Goal: Task Accomplishment & Management: Complete application form

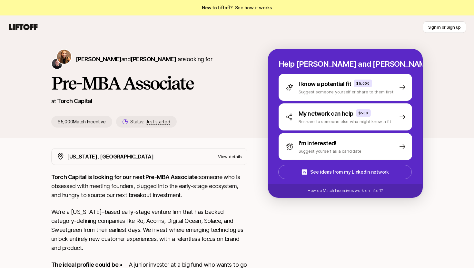
click at [94, 122] on p "$5,000 Match Incentive" at bounding box center [81, 122] width 61 height 12
click at [163, 122] on span "Just started" at bounding box center [158, 122] width 24 height 6
click at [228, 154] on p "View details" at bounding box center [230, 156] width 24 height 6
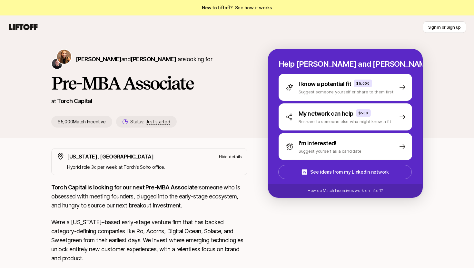
click at [228, 155] on p "Hide details" at bounding box center [230, 156] width 23 height 6
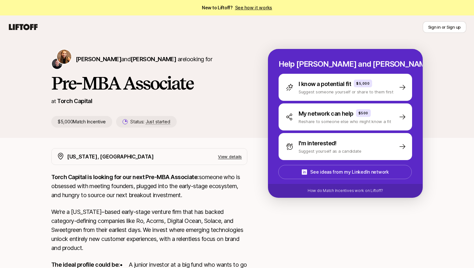
click at [228, 155] on p "View details" at bounding box center [230, 156] width 24 height 6
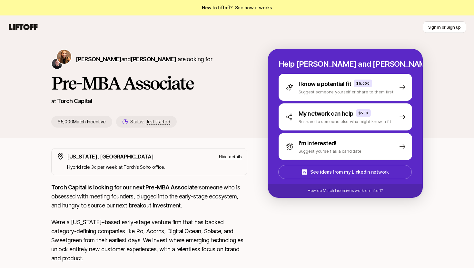
click at [228, 155] on p "Hide details" at bounding box center [230, 156] width 23 height 6
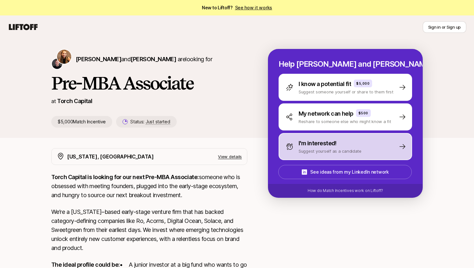
click at [299, 150] on p "Suggest yourself as a candidate" at bounding box center [329, 151] width 63 height 6
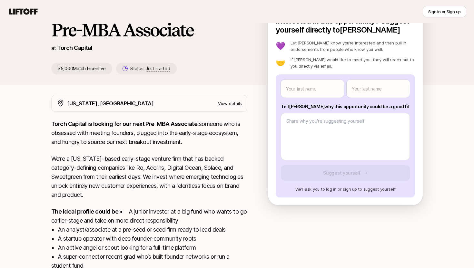
scroll to position [54, 0]
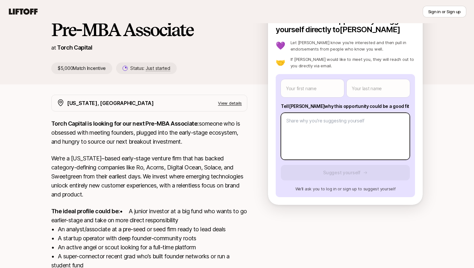
click at [302, 141] on body "New to Liftoff? See how it works Sign in or Sign up Sign in or Sign up [PERSON_…" at bounding box center [237, 80] width 474 height 268
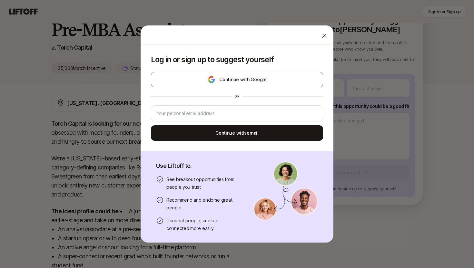
click at [323, 35] on icon at bounding box center [324, 36] width 6 height 6
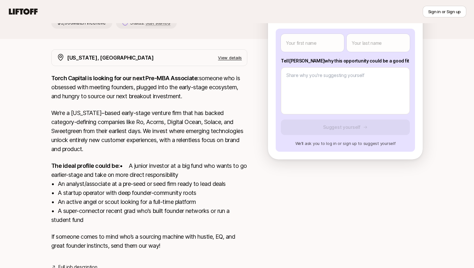
scroll to position [29, 0]
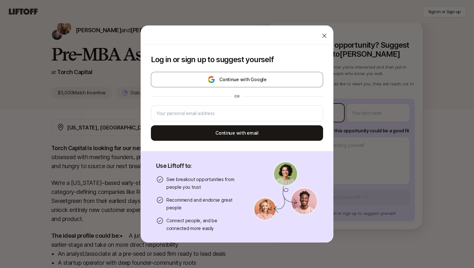
click at [322, 113] on body "New to Liftoff? See how it works Sign in or Sign up Sign in or Sign up [PERSON_…" at bounding box center [237, 105] width 474 height 268
click at [326, 35] on icon at bounding box center [324, 36] width 6 height 6
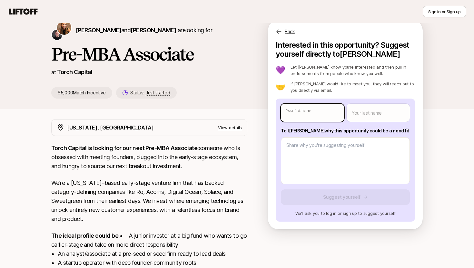
type textarea "x"
click at [301, 112] on body "New to Liftoff? See how it works Sign in or Sign up Sign in or Sign up [PERSON_…" at bounding box center [237, 105] width 474 height 268
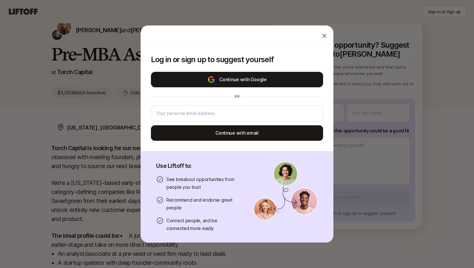
click at [256, 83] on button "Continue with Google" at bounding box center [237, 79] width 172 height 15
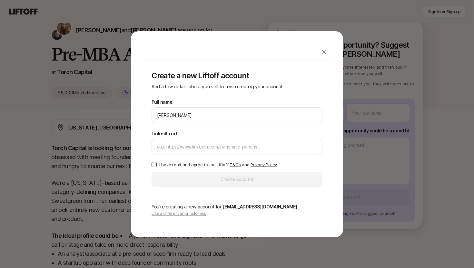
click at [198, 165] on p "I have read and agree to the Liftoff T&Cs and Privacy Policy" at bounding box center [217, 164] width 117 height 6
click at [157, 165] on button "I have read and agree to the Liftoff T&Cs and Privacy Policy" at bounding box center [153, 164] width 5 height 5
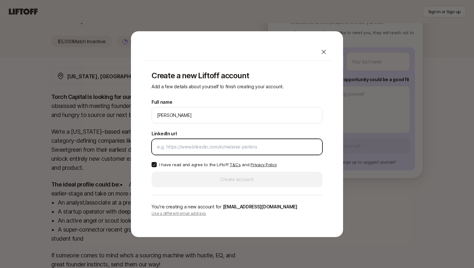
click at [216, 146] on input "LinkedIn url" at bounding box center [237, 147] width 160 height 8
paste input "[URL][DOMAIN_NAME]"
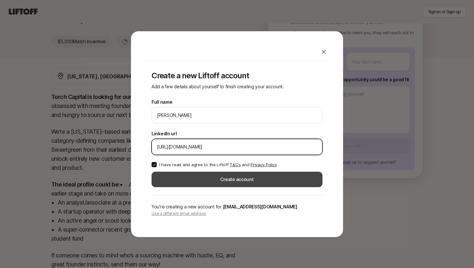
type input "[URL][DOMAIN_NAME]"
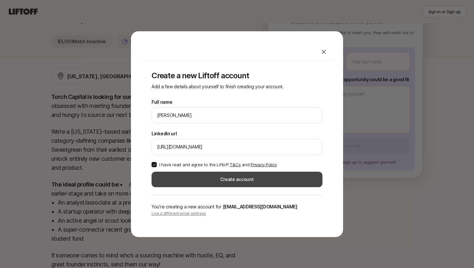
click at [209, 181] on button "Create account" at bounding box center [236, 179] width 171 height 15
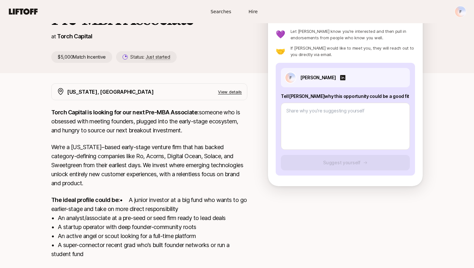
scroll to position [80, 0]
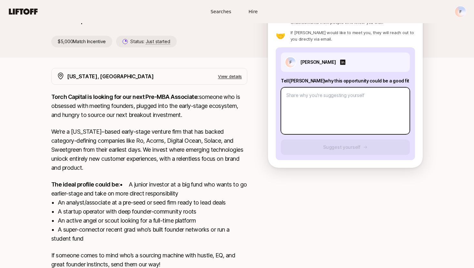
click at [312, 120] on textarea at bounding box center [345, 110] width 129 height 47
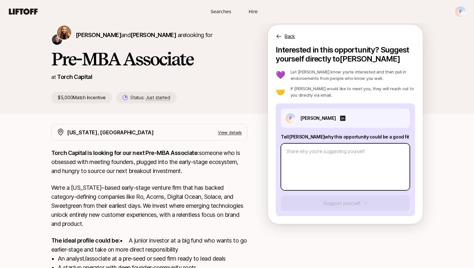
scroll to position [0, 0]
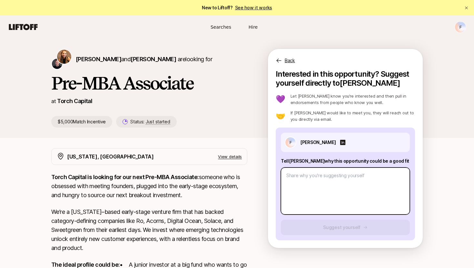
click at [357, 185] on textarea at bounding box center [345, 191] width 129 height 47
click at [305, 179] on textarea at bounding box center [345, 191] width 129 height 47
paste textarea "I started my career as an Operations and Growth Manager at an early-stage web d…"
type textarea "x"
type textarea "I started my career as an Operations and Growth Manager at an early-stage web d…"
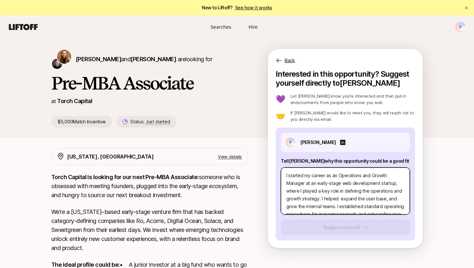
scroll to position [101, 0]
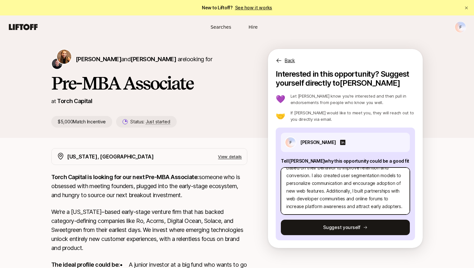
type textarea "x"
type textarea "I started my career as an Operations and Growth Manager at an early-stage web d…"
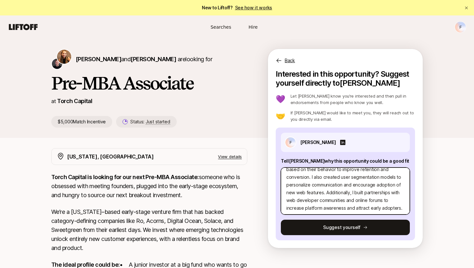
scroll to position [93, 0]
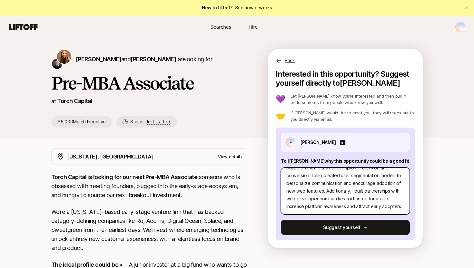
drag, startPoint x: 400, startPoint y: 205, endPoint x: 324, endPoint y: 190, distance: 77.2
click at [324, 190] on textarea "I started my career as an Operations and Growth Manager at an early-stage web d…" at bounding box center [345, 191] width 129 height 47
type textarea "x"
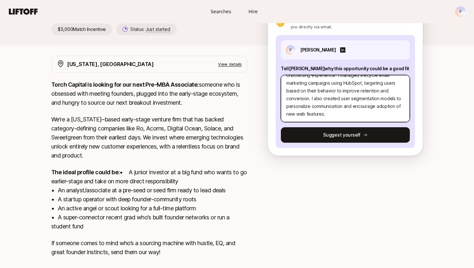
scroll to position [132, 0]
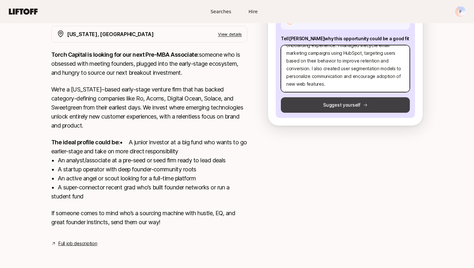
type textarea "I started my career as an Operations and Growth Manager at an early-stage web d…"
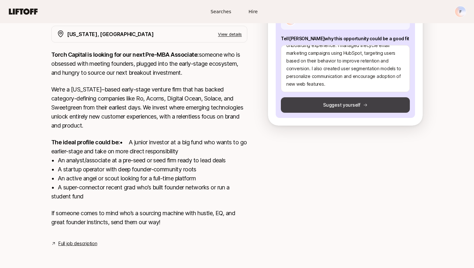
click at [331, 103] on button "Suggest yourself" at bounding box center [345, 104] width 129 height 15
type textarea "x"
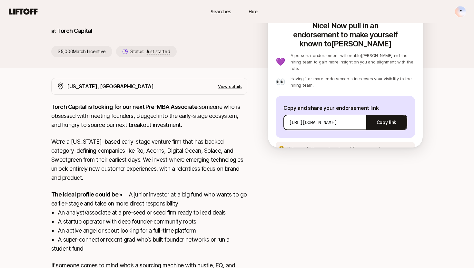
scroll to position [64, 0]
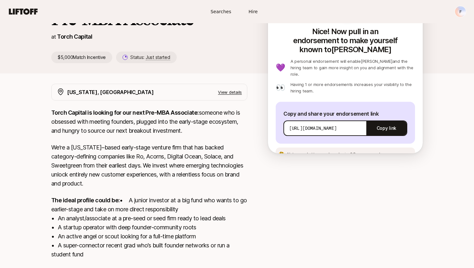
click at [343, 121] on div "[URL][DOMAIN_NAME] Copy link" at bounding box center [345, 128] width 124 height 15
click at [336, 125] on p "[URL][DOMAIN_NAME]" at bounding box center [312, 128] width 47 height 6
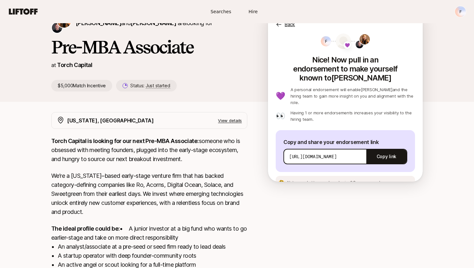
scroll to position [34, 0]
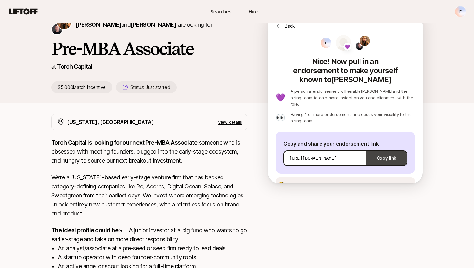
click at [382, 149] on button "Copy link" at bounding box center [386, 158] width 40 height 18
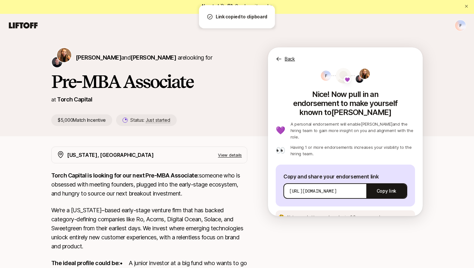
scroll to position [0, 0]
